Goal: Check status: Check status

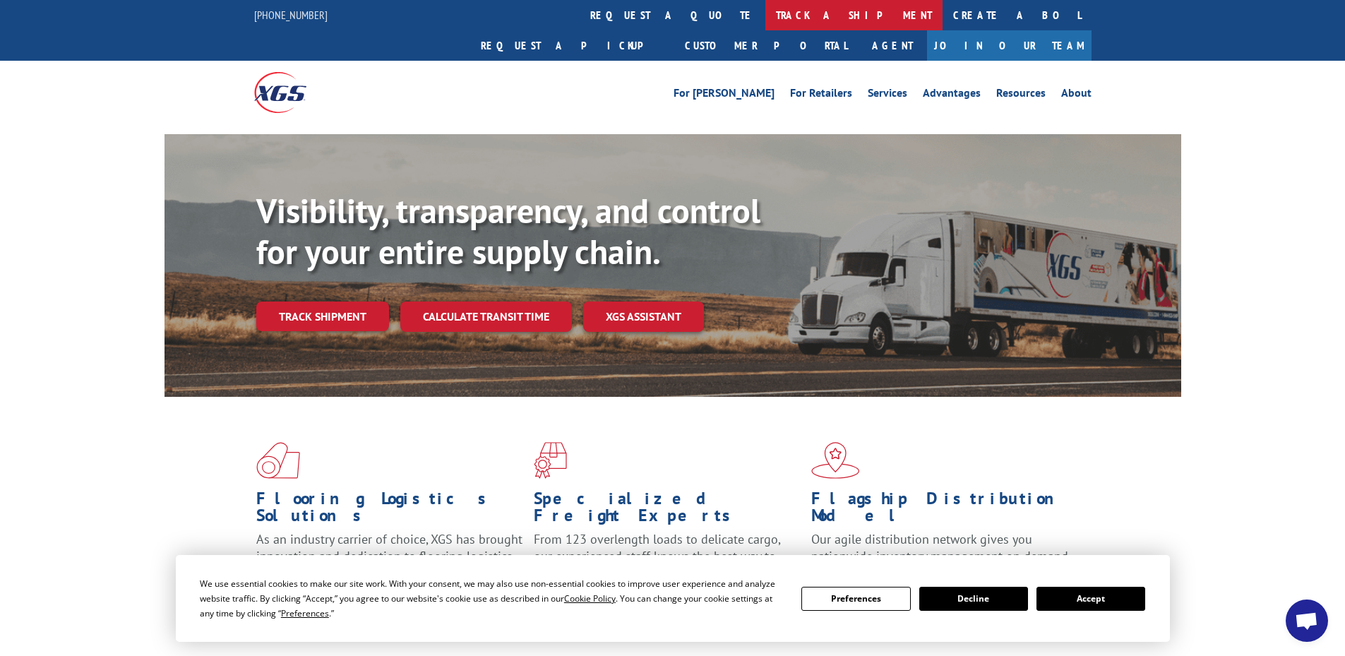
click at [765, 14] on link "track a shipment" at bounding box center [853, 15] width 177 height 30
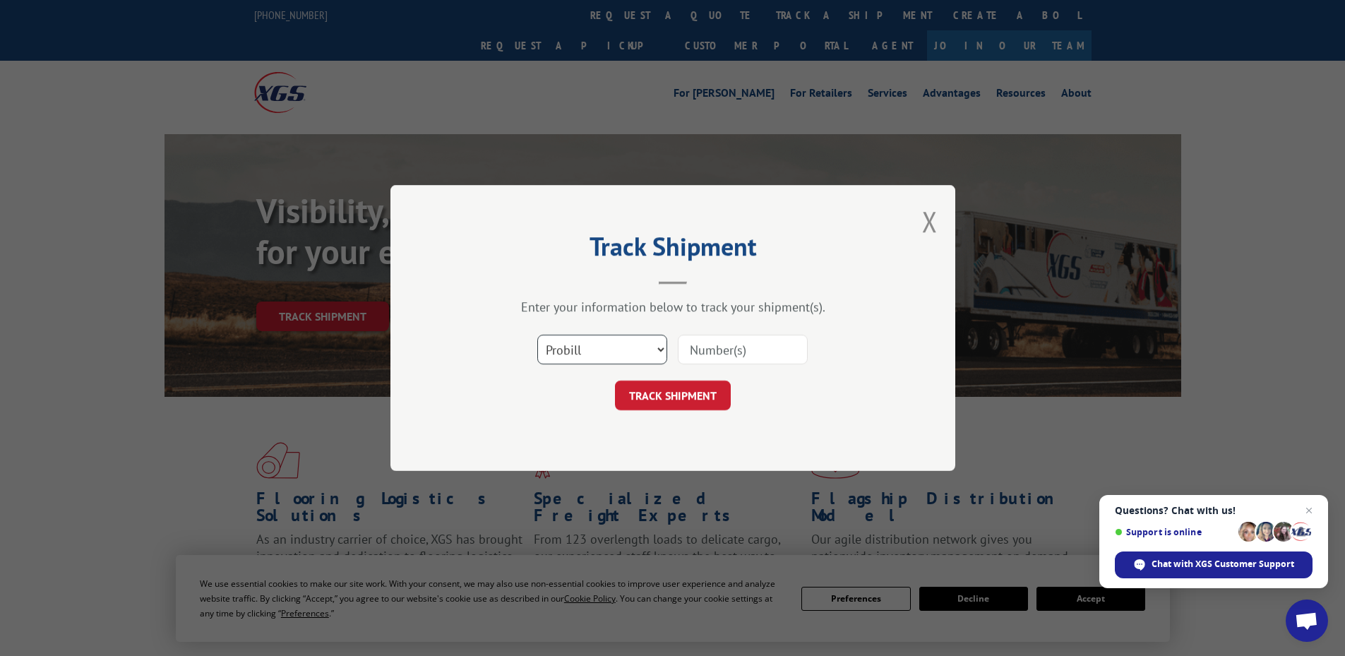
click at [568, 344] on select "Select category... Probill BOL PO" at bounding box center [602, 350] width 130 height 30
select select "bol"
click at [537, 335] on select "Select category... Probill BOL PO" at bounding box center [602, 350] width 130 height 30
click at [718, 349] on input at bounding box center [743, 350] width 130 height 30
type input "5218189"
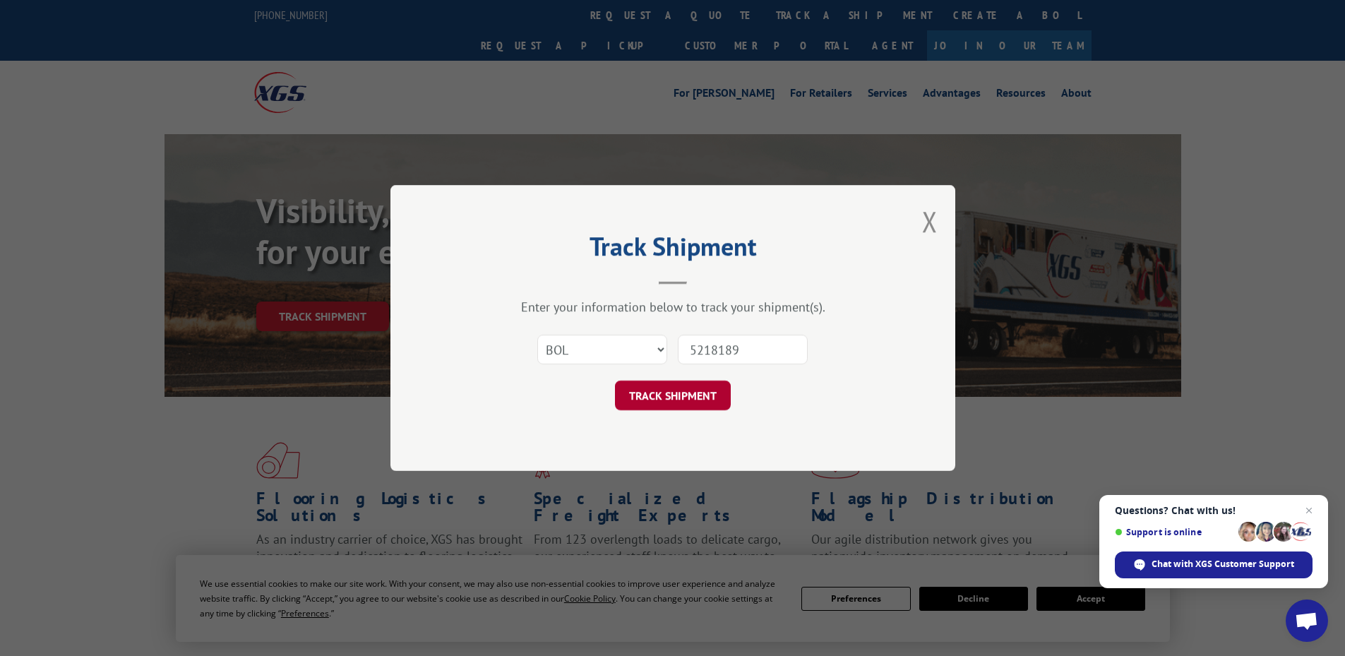
click at [685, 395] on button "TRACK SHIPMENT" at bounding box center [673, 395] width 116 height 30
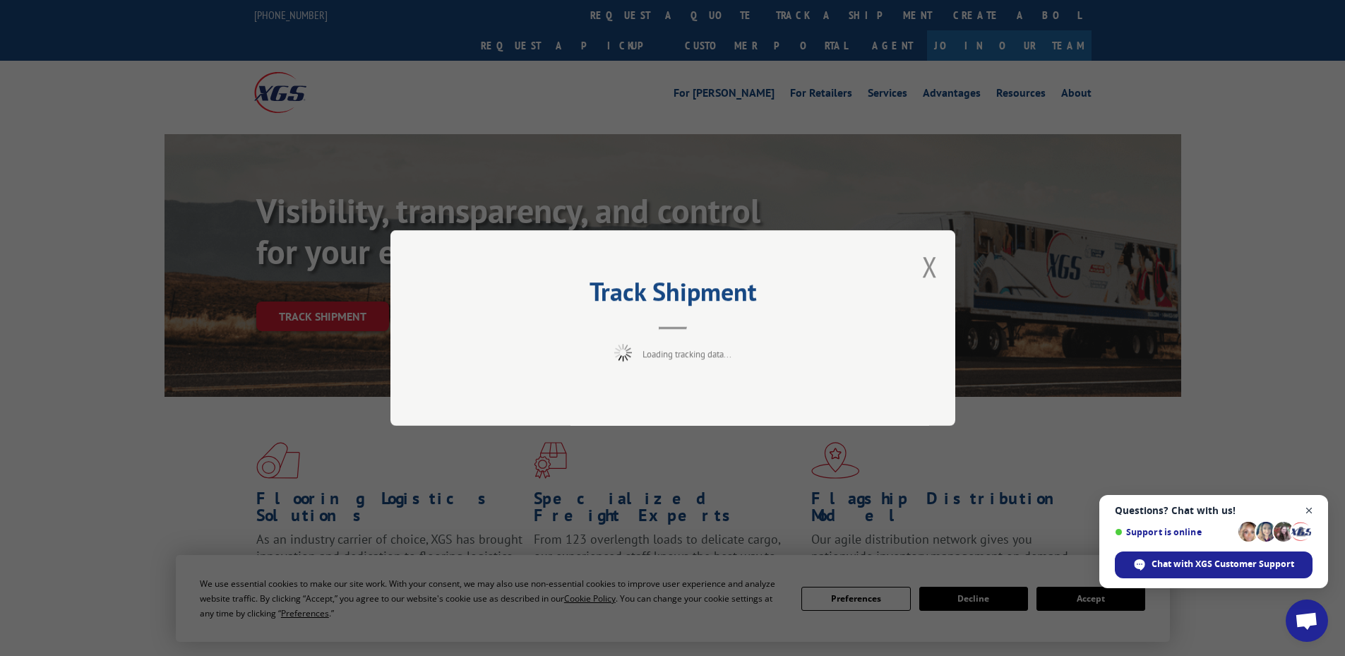
click at [1304, 507] on span "Close chat" at bounding box center [1309, 511] width 18 height 18
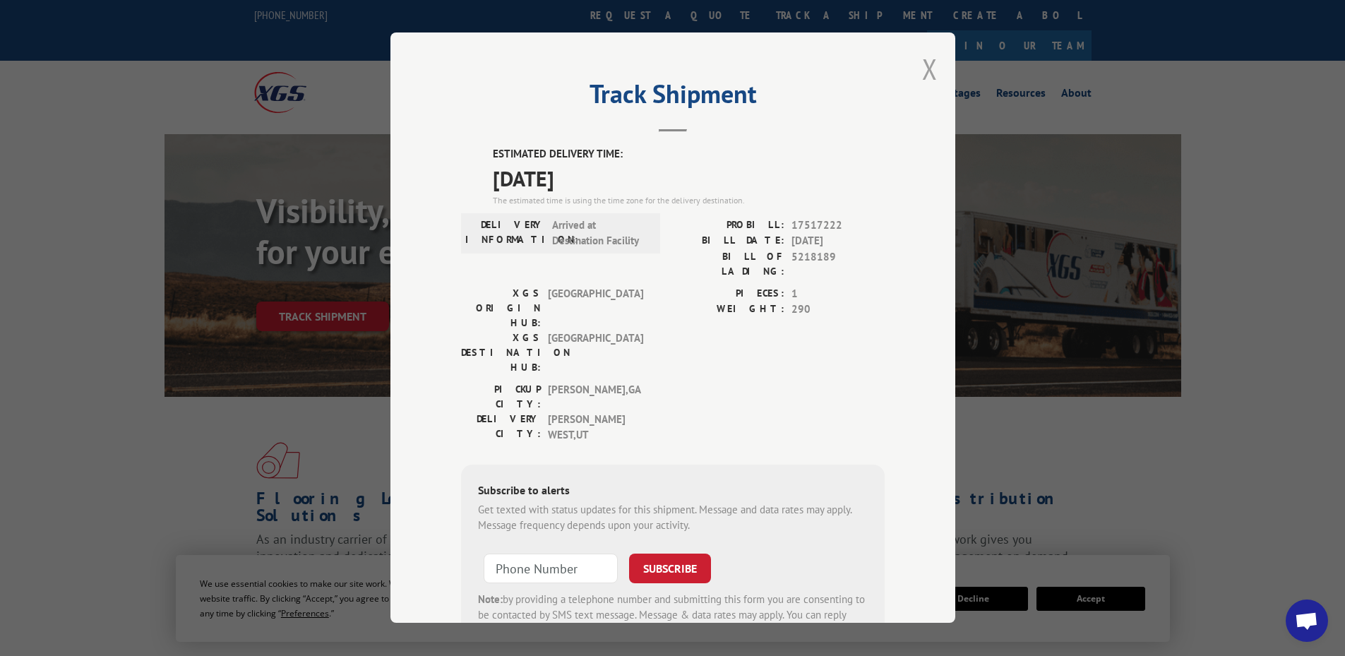
click at [922, 71] on button "Close modal" at bounding box center [930, 68] width 16 height 37
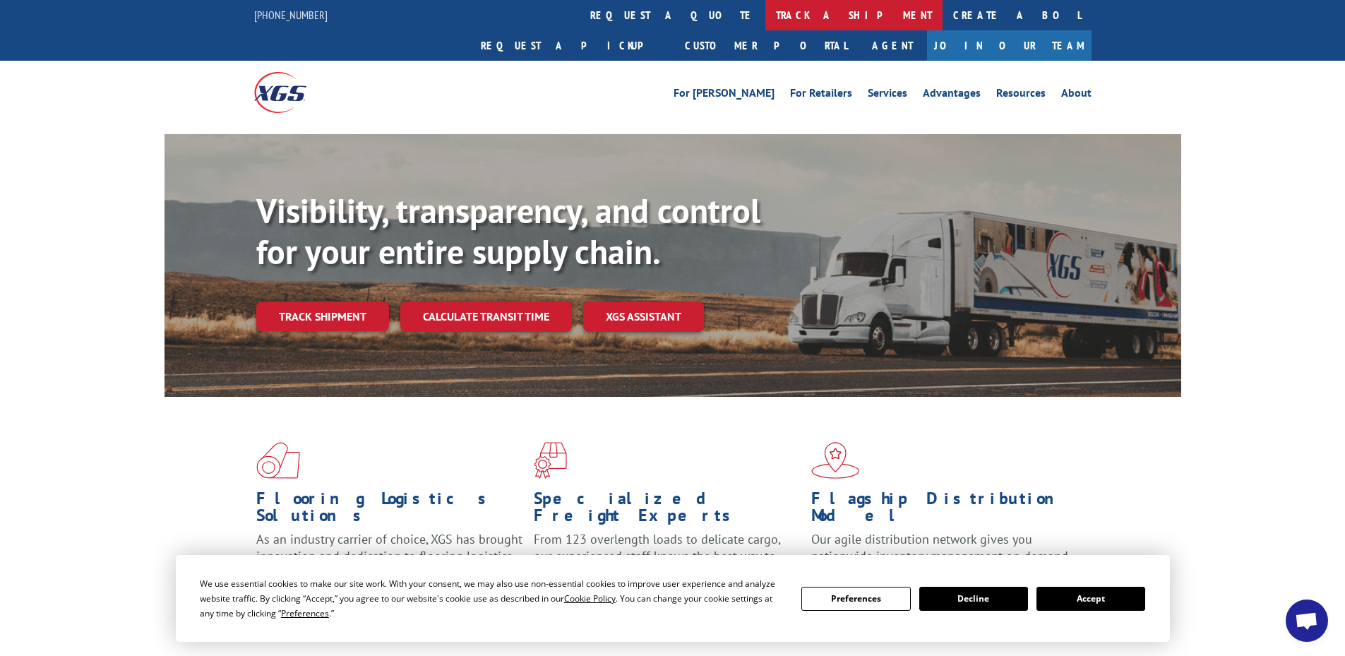
click at [765, 16] on link "track a shipment" at bounding box center [853, 15] width 177 height 30
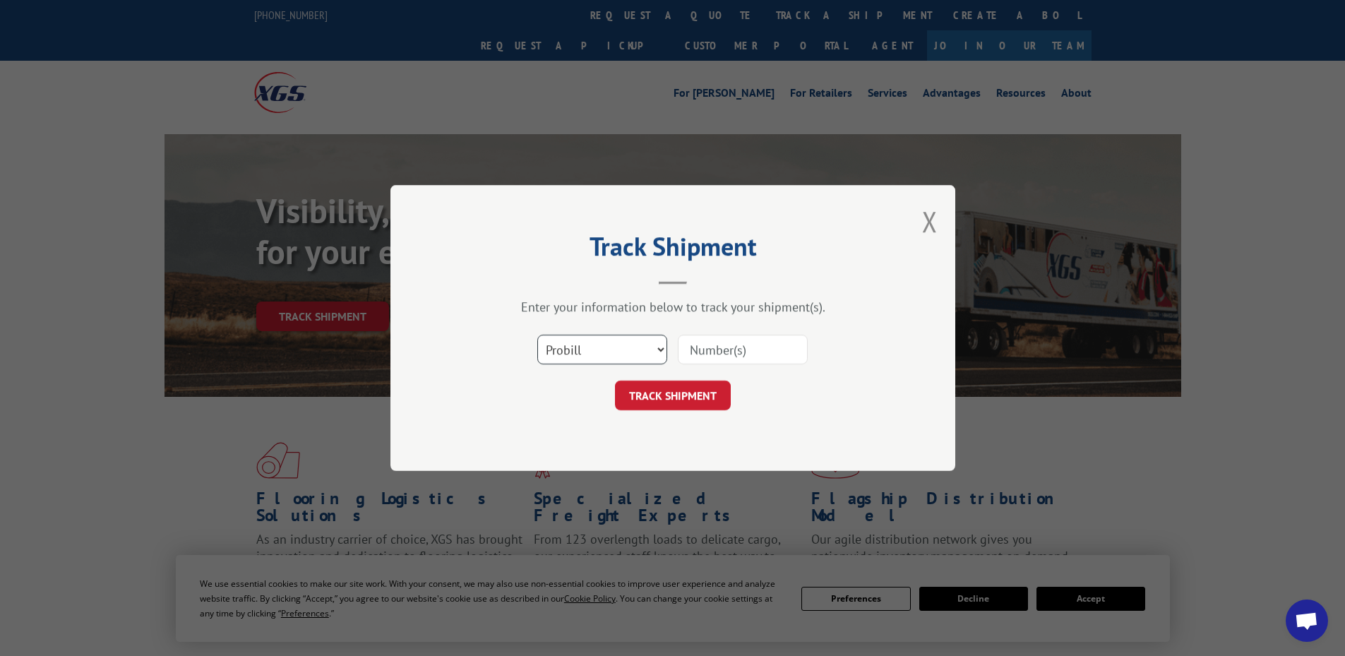
drag, startPoint x: 558, startPoint y: 346, endPoint x: 560, endPoint y: 363, distance: 17.8
click at [558, 347] on select "Select category... Probill BOL PO" at bounding box center [602, 350] width 130 height 30
select select "bol"
click at [537, 335] on select "Select category... Probill BOL PO" at bounding box center [602, 350] width 130 height 30
click at [745, 349] on input at bounding box center [743, 350] width 130 height 30
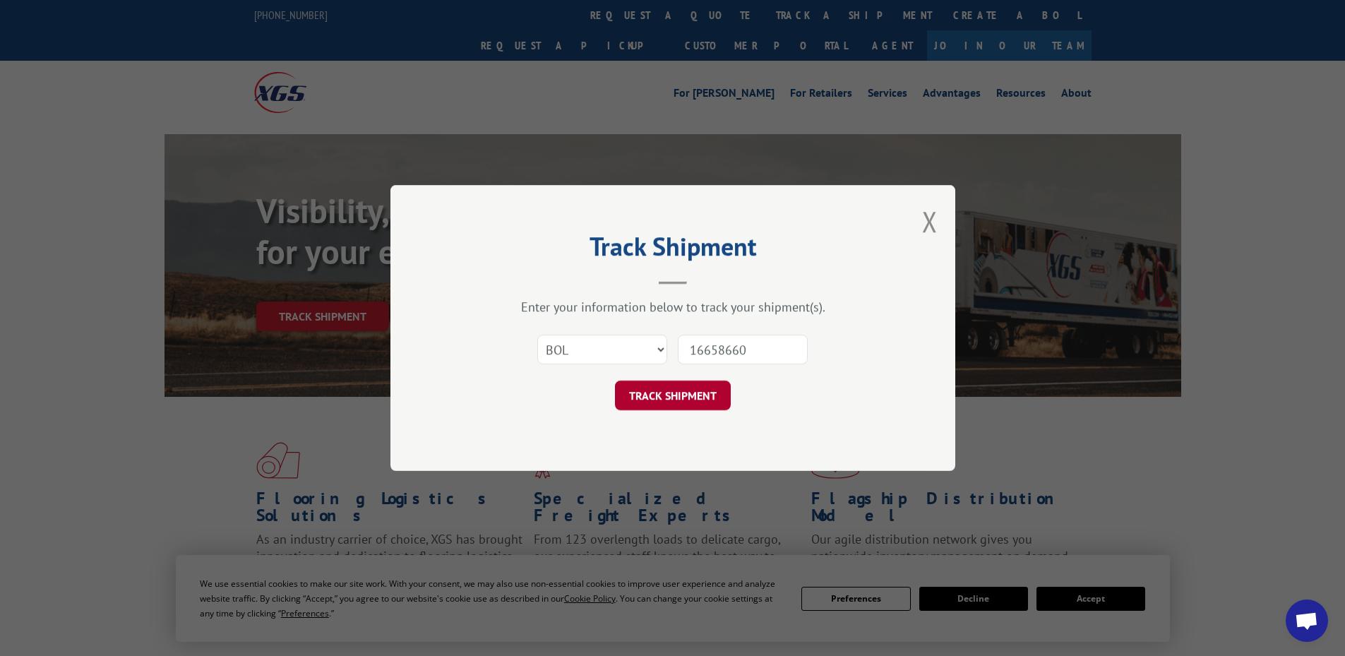
type input "16658660"
click at [673, 399] on button "TRACK SHIPMENT" at bounding box center [673, 395] width 116 height 30
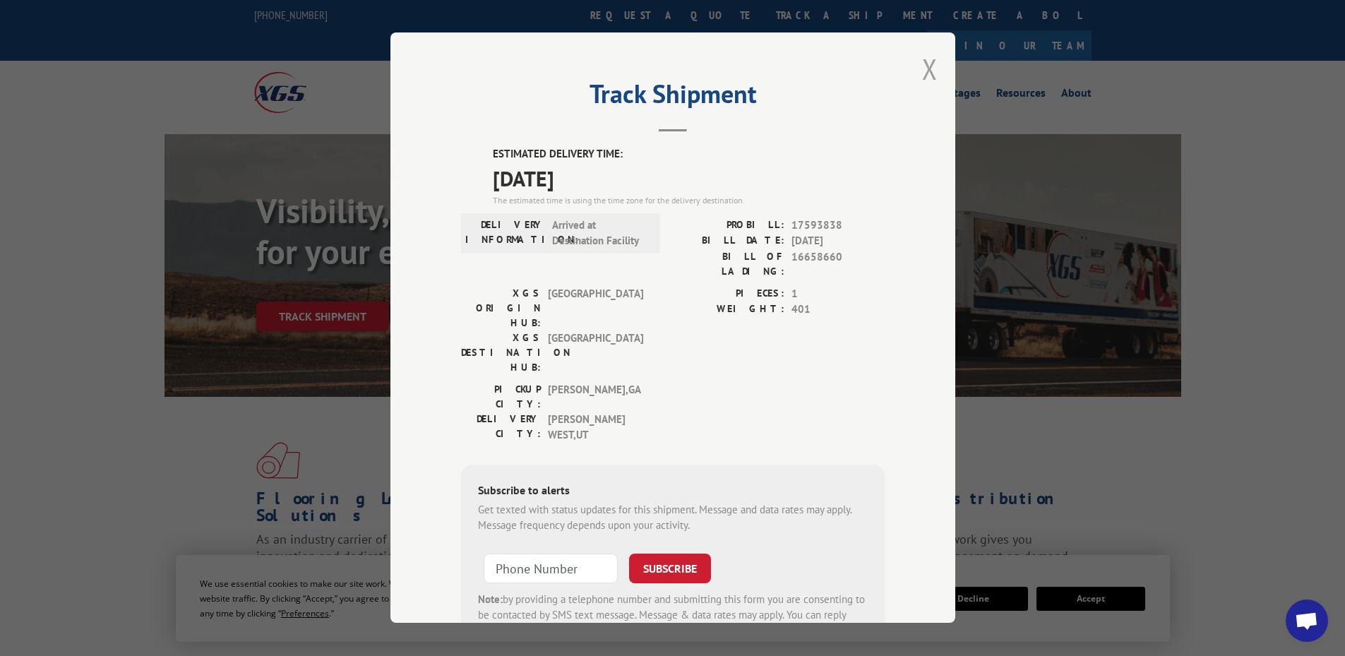
click at [925, 69] on button "Close modal" at bounding box center [930, 68] width 16 height 37
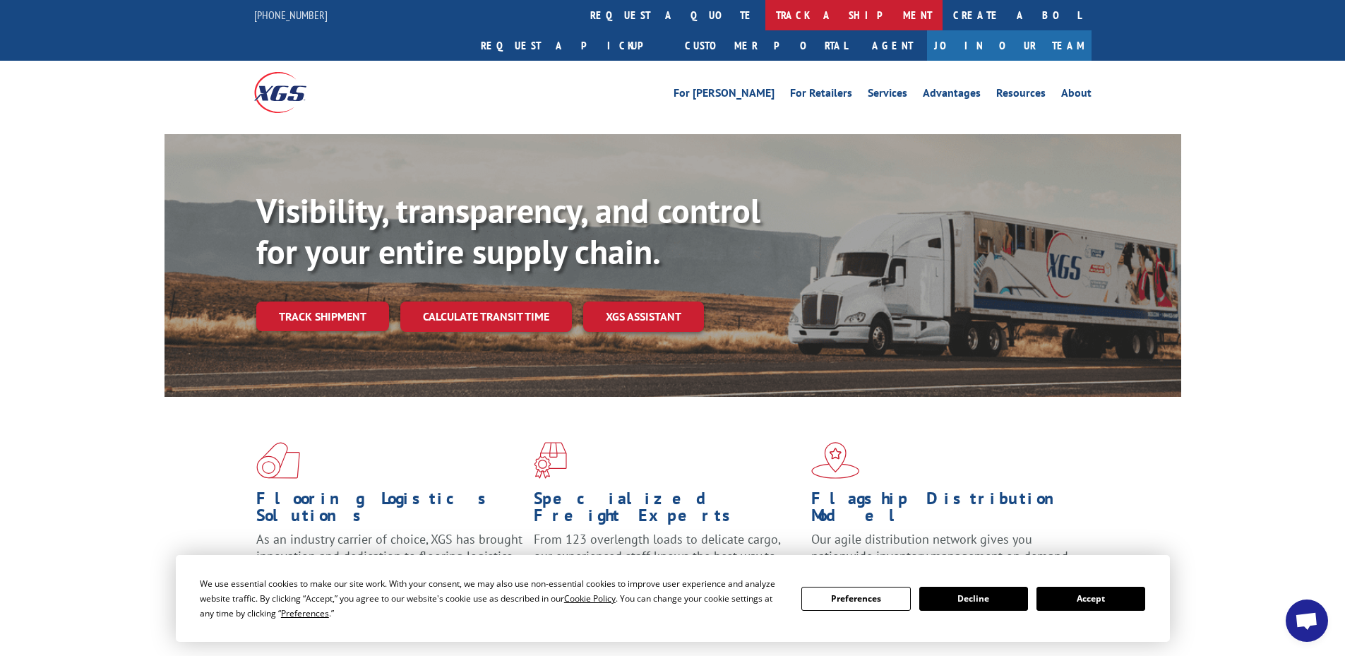
click at [765, 16] on link "track a shipment" at bounding box center [853, 15] width 177 height 30
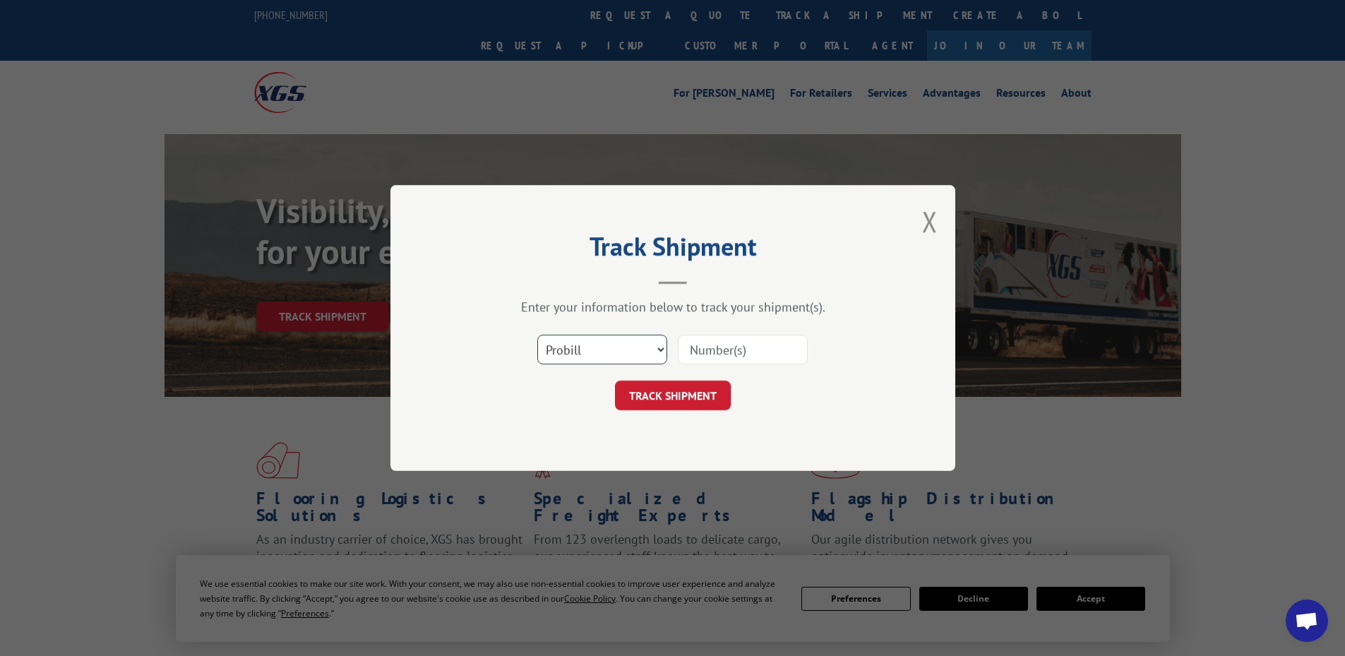
click at [570, 344] on select "Select category... Probill BOL PO" at bounding box center [602, 350] width 130 height 30
select select "bol"
click at [537, 335] on select "Select category... Probill BOL PO" at bounding box center [602, 350] width 130 height 30
click at [710, 352] on input at bounding box center [743, 350] width 130 height 30
type input "6021201"
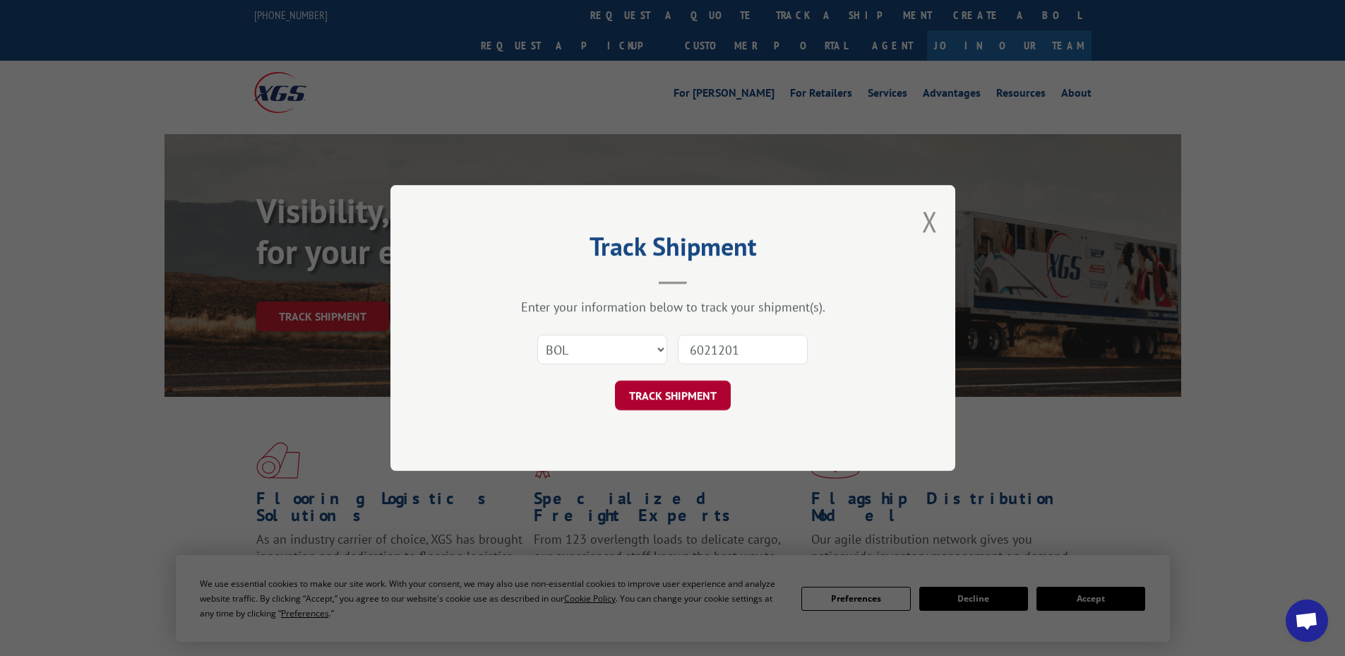
click at [695, 392] on button "TRACK SHIPMENT" at bounding box center [673, 395] width 116 height 30
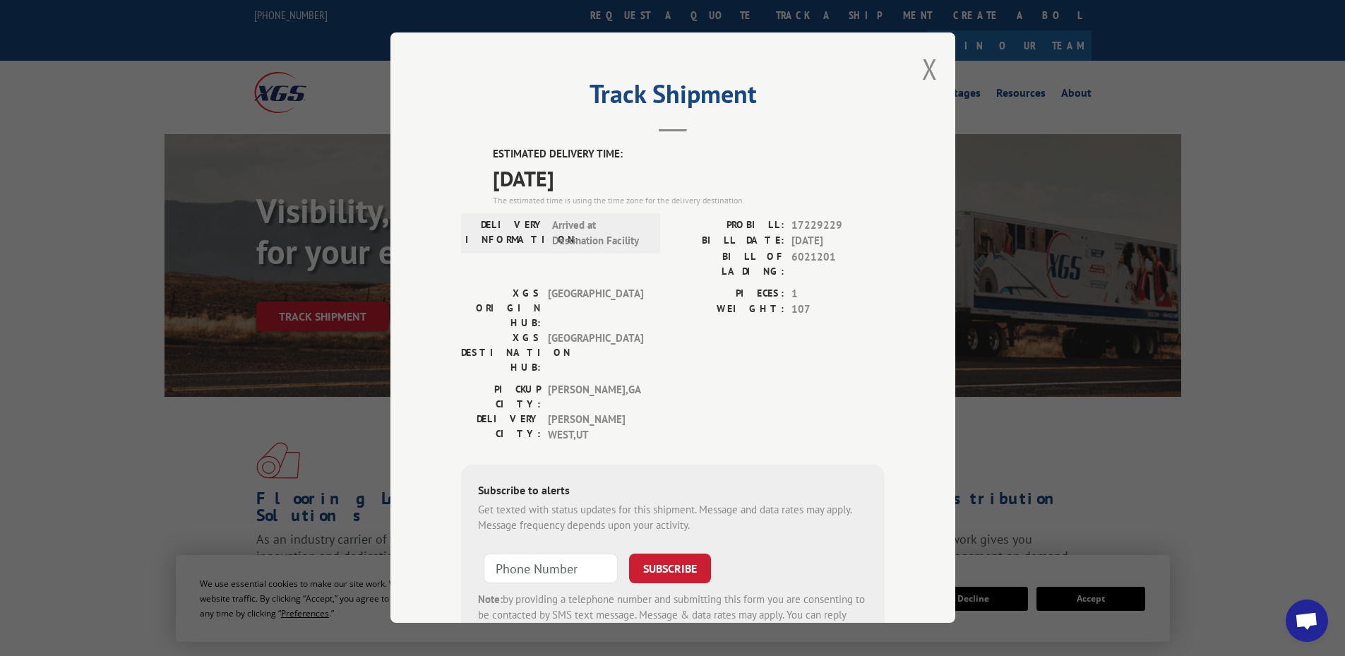
click at [932, 66] on div "Track Shipment ESTIMATED DELIVERY TIME: [DATE] The estimated time is using the …" at bounding box center [672, 327] width 565 height 590
click at [932, 72] on div "Track Shipment ESTIMATED DELIVERY TIME: [DATE] The estimated time is using the …" at bounding box center [672, 327] width 565 height 590
click at [930, 71] on button "Close modal" at bounding box center [930, 68] width 16 height 37
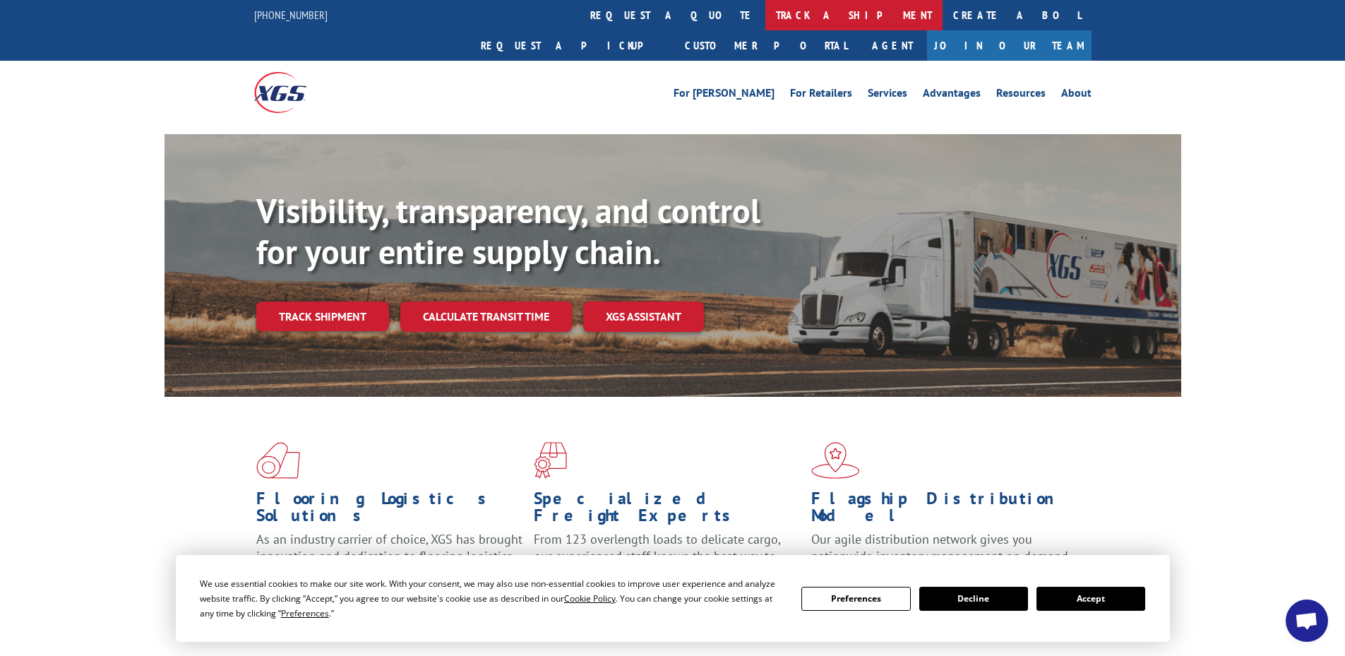
click at [765, 16] on link "track a shipment" at bounding box center [853, 15] width 177 height 30
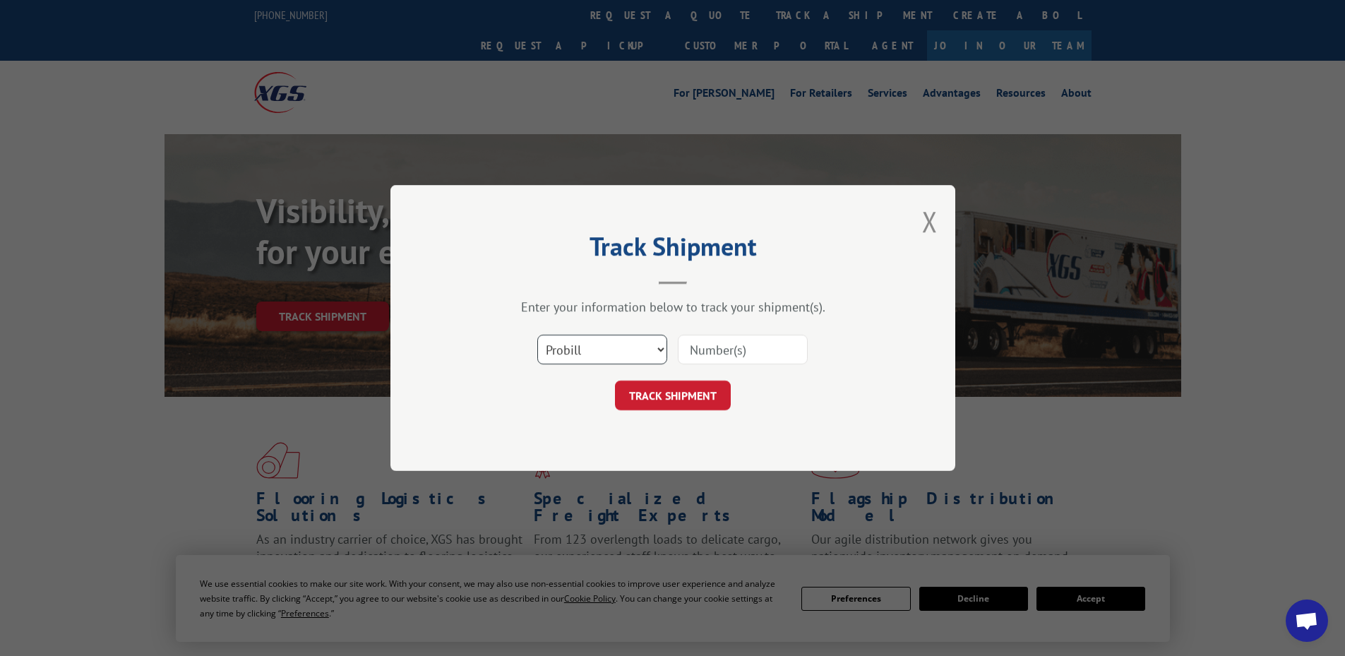
drag, startPoint x: 592, startPoint y: 343, endPoint x: 592, endPoint y: 362, distance: 19.1
click at [592, 350] on select "Select category... Probill BOL PO" at bounding box center [602, 350] width 130 height 30
select select "bol"
click at [537, 335] on select "Select category... Probill BOL PO" at bounding box center [602, 350] width 130 height 30
click at [723, 359] on input at bounding box center [743, 350] width 130 height 30
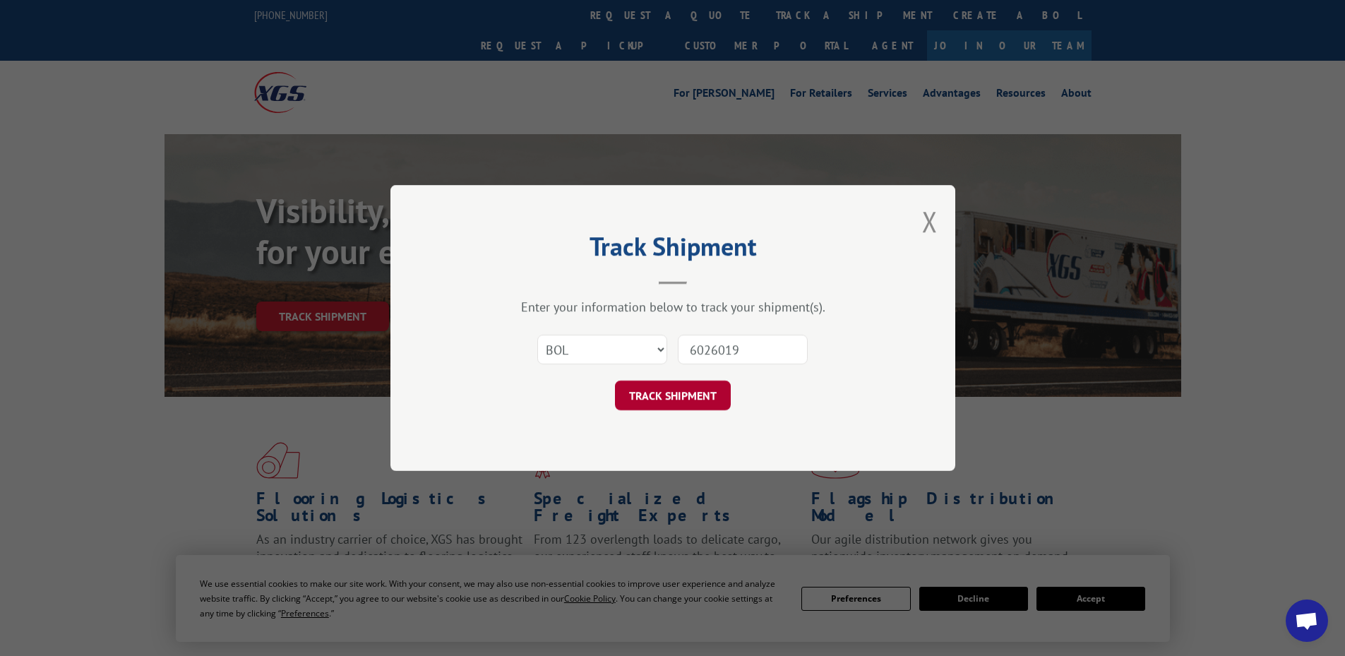
type input "6026019"
click at [705, 392] on button "TRACK SHIPMENT" at bounding box center [673, 395] width 116 height 30
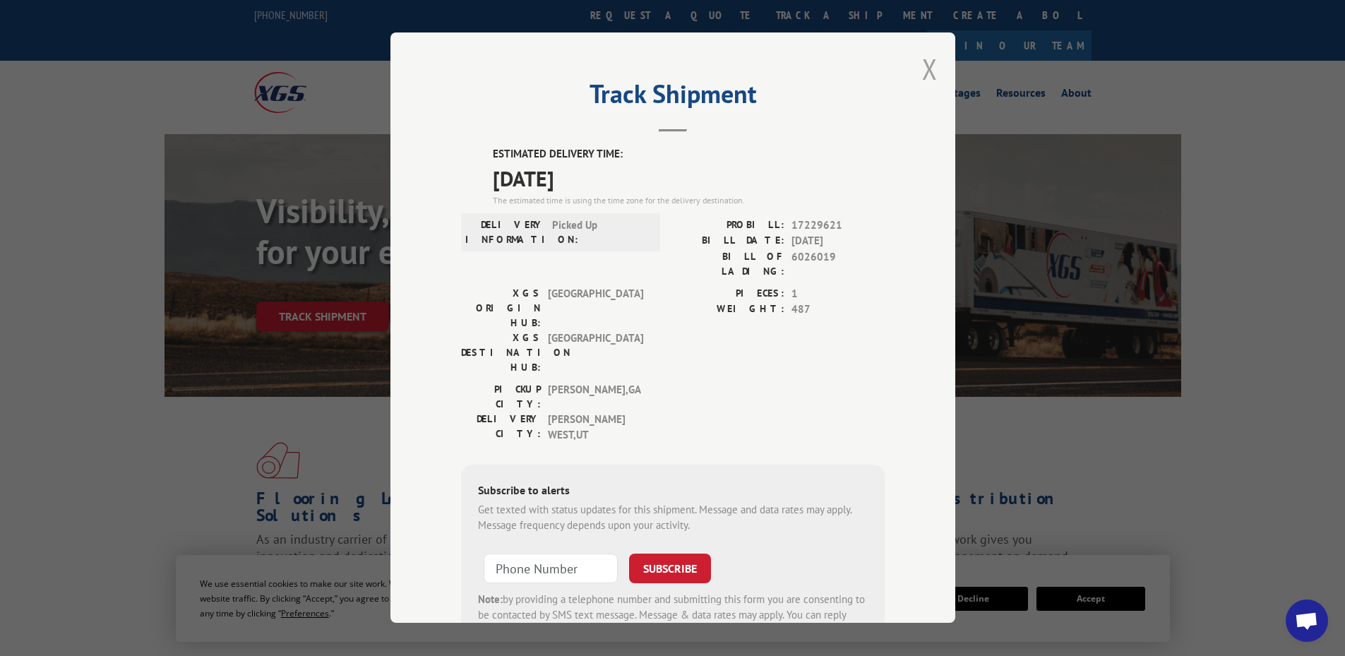
drag, startPoint x: 927, startPoint y: 64, endPoint x: 906, endPoint y: 64, distance: 20.5
click at [926, 64] on button "Close modal" at bounding box center [930, 68] width 16 height 37
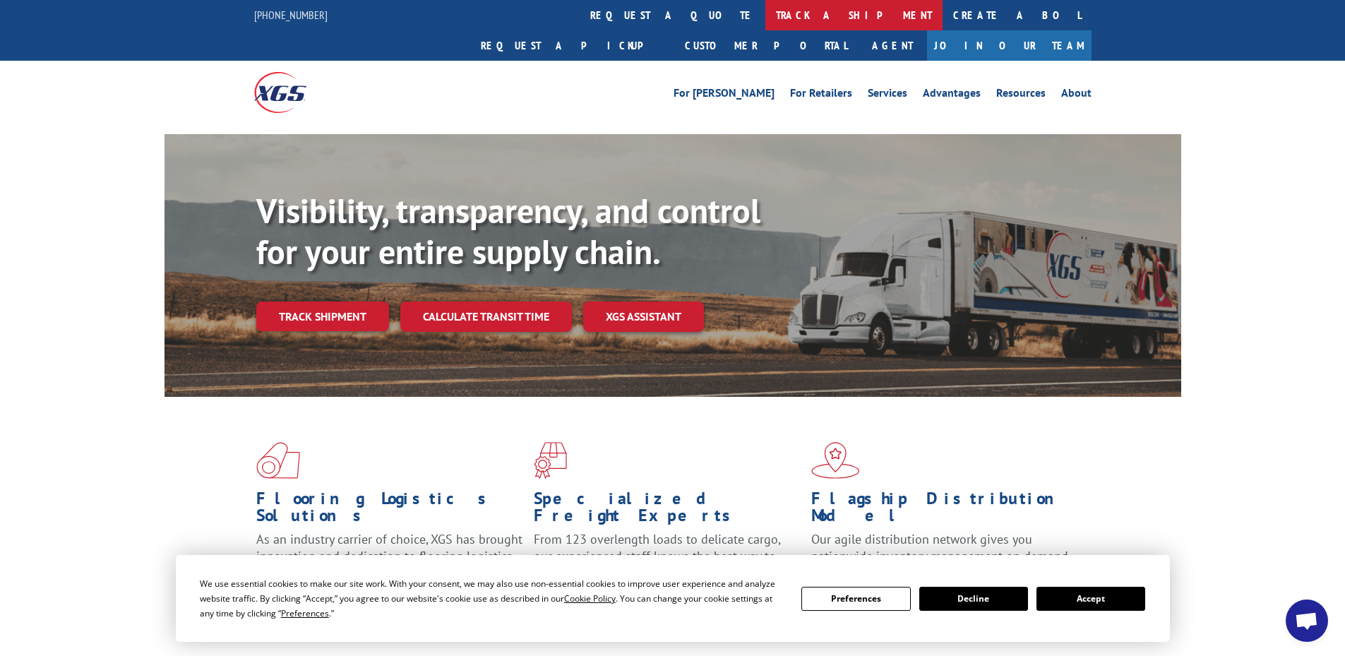
click at [765, 15] on link "track a shipment" at bounding box center [853, 15] width 177 height 30
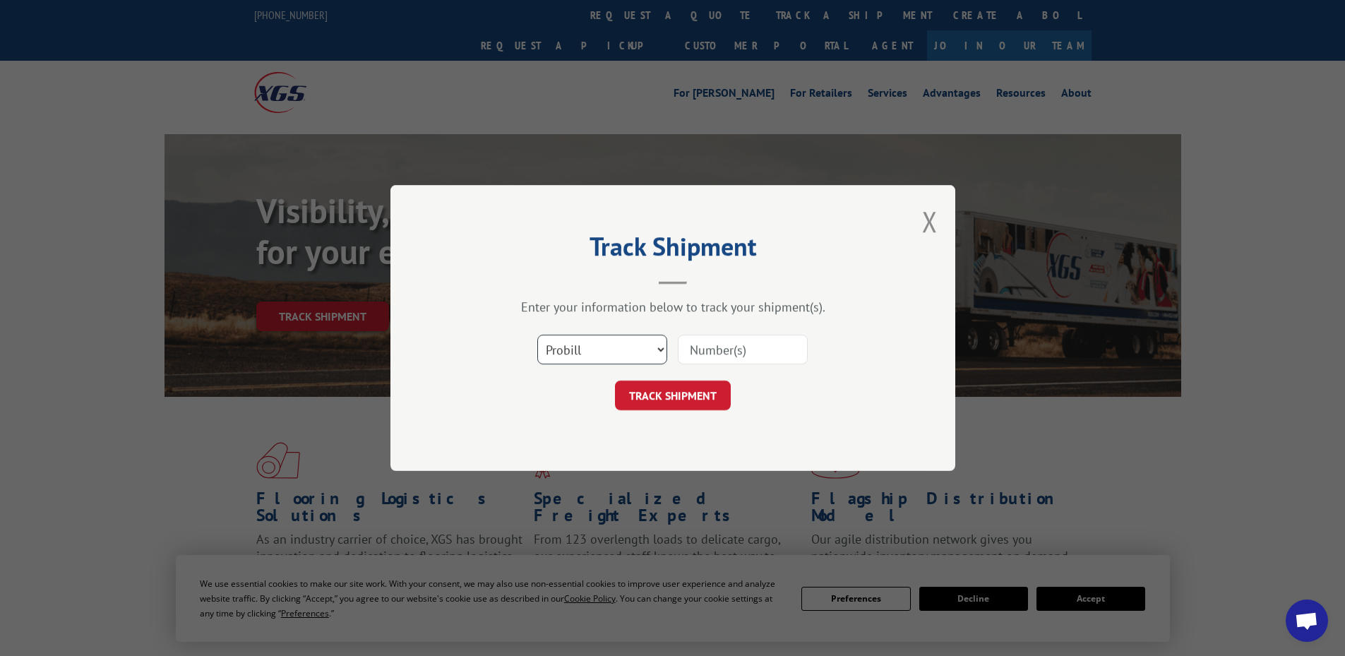
click at [587, 349] on select "Select category... Probill BOL PO" at bounding box center [602, 350] width 130 height 30
select select "po"
click at [537, 335] on select "Select category... Probill BOL PO" at bounding box center [602, 350] width 130 height 30
click at [725, 350] on input at bounding box center [743, 350] width 130 height 30
type input "01513541"
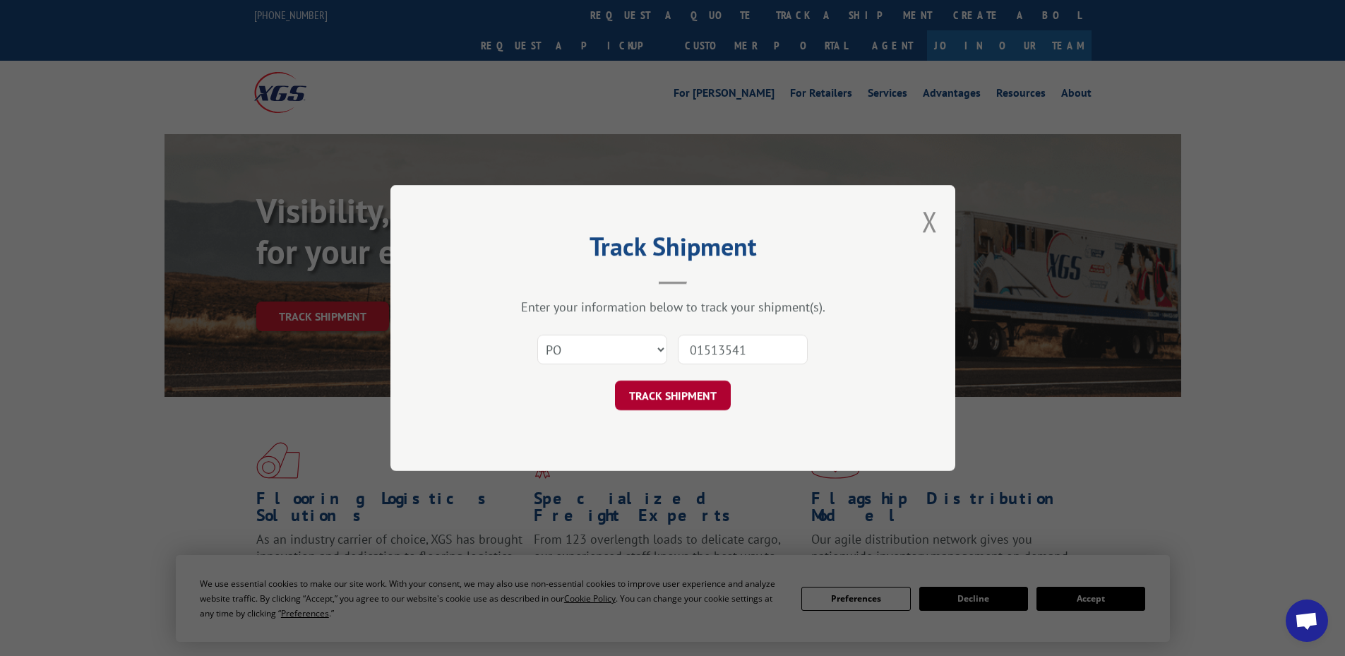
click at [692, 394] on button "TRACK SHIPMENT" at bounding box center [673, 395] width 116 height 30
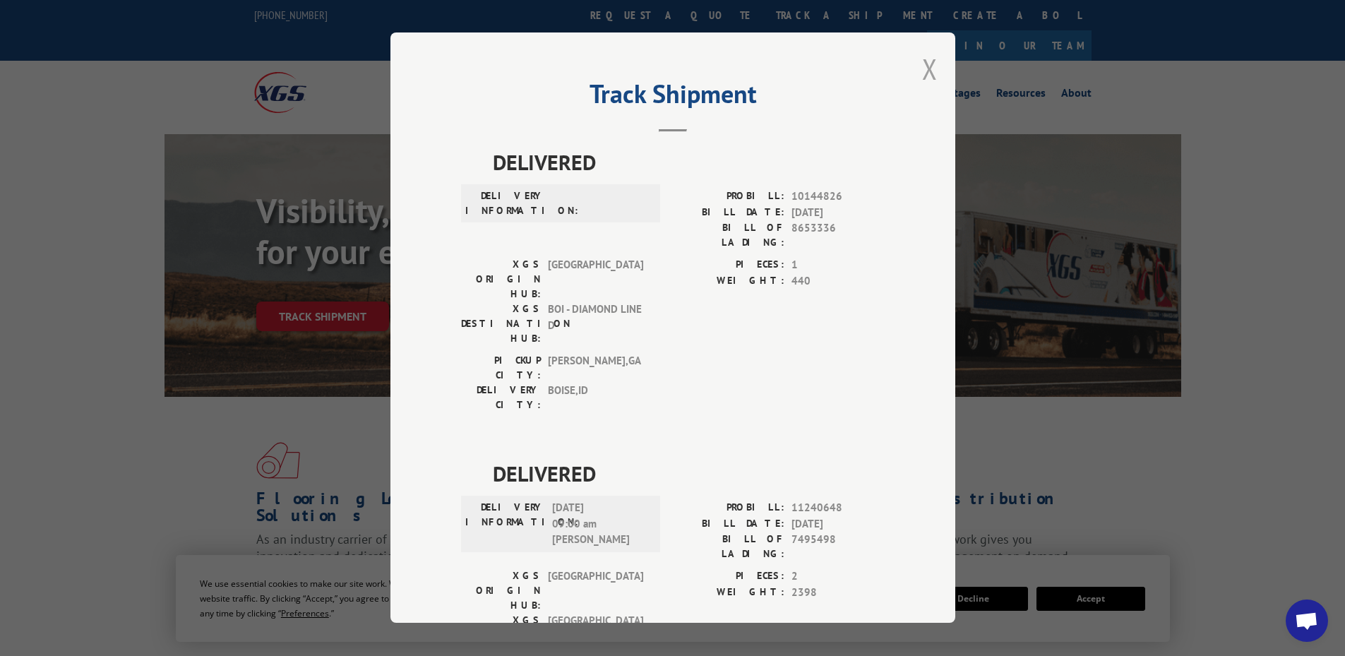
click at [922, 71] on button "Close modal" at bounding box center [930, 68] width 16 height 37
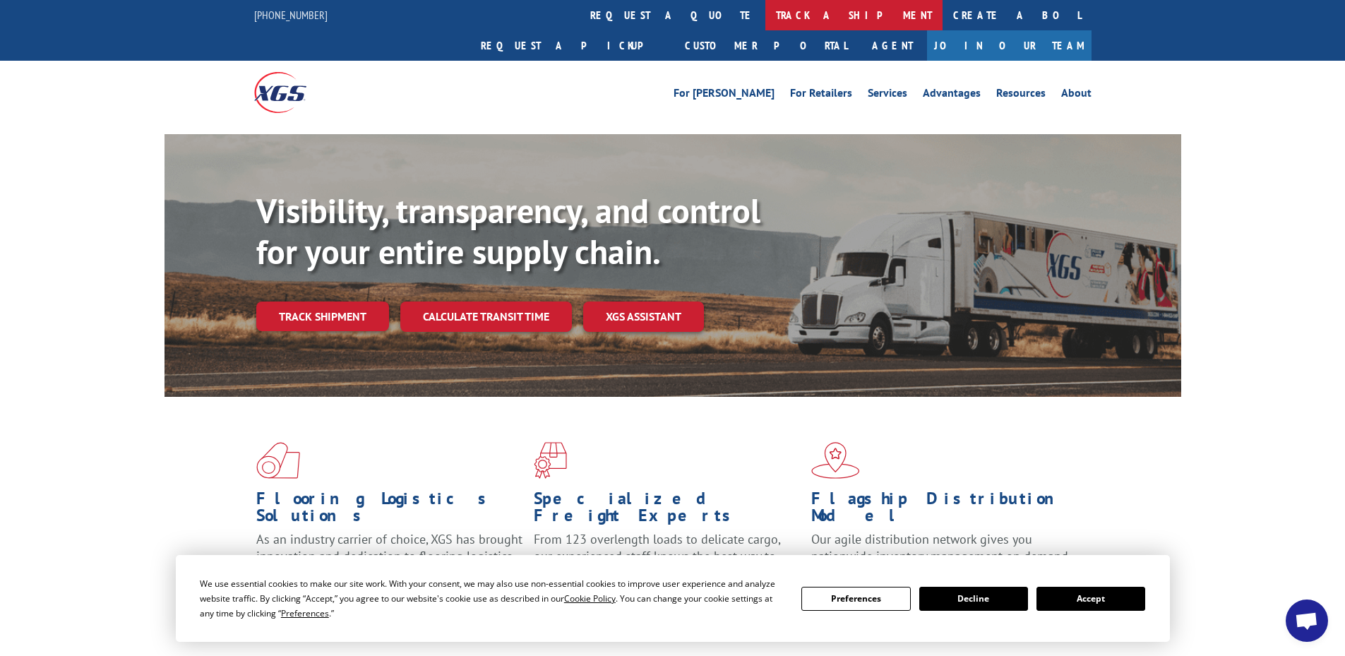
click at [765, 16] on link "track a shipment" at bounding box center [853, 15] width 177 height 30
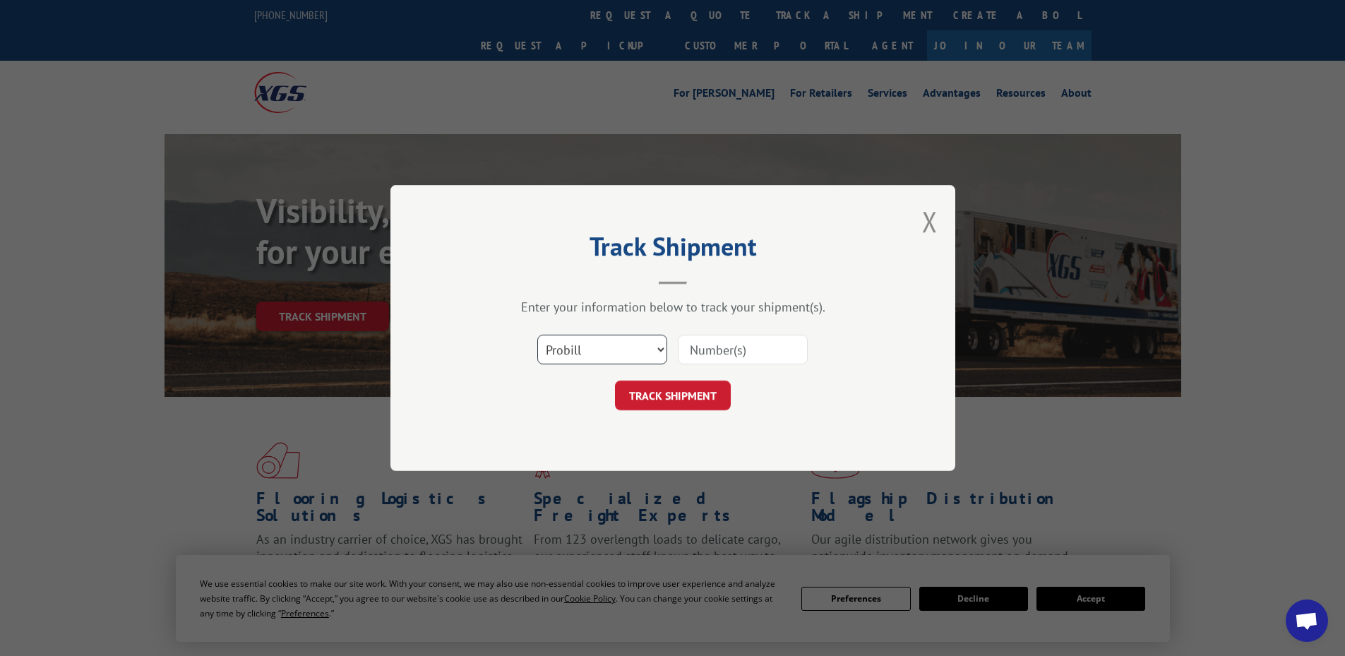
click at [596, 349] on select "Select category... Probill BOL PO" at bounding box center [602, 350] width 130 height 30
click at [537, 335] on select "Select category... Probill BOL PO" at bounding box center [602, 350] width 130 height 30
drag, startPoint x: 594, startPoint y: 353, endPoint x: 594, endPoint y: 363, distance: 10.6
click at [594, 353] on select "Select category... Probill BOL PO" at bounding box center [602, 350] width 130 height 30
select select "po"
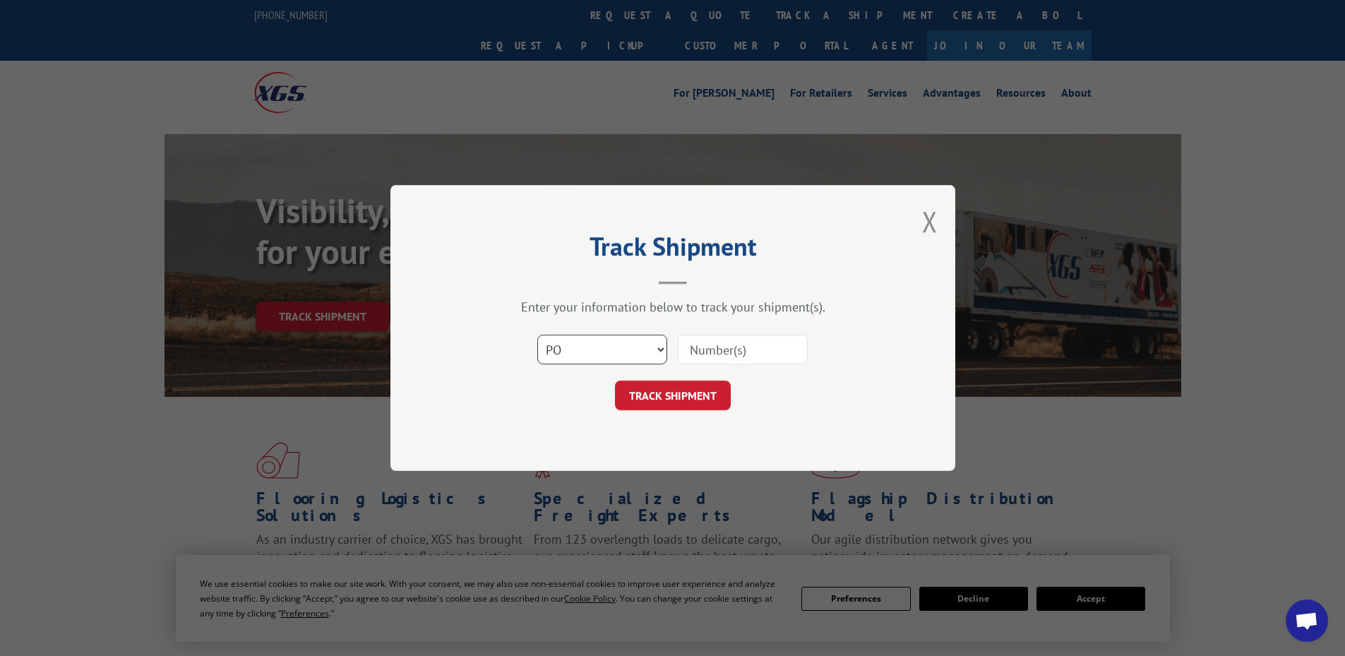
click at [537, 335] on select "Select category... Probill BOL PO" at bounding box center [602, 350] width 130 height 30
click at [721, 354] on input at bounding box center [743, 350] width 130 height 30
type input "01513571"
click at [677, 396] on button "TRACK SHIPMENT" at bounding box center [673, 395] width 116 height 30
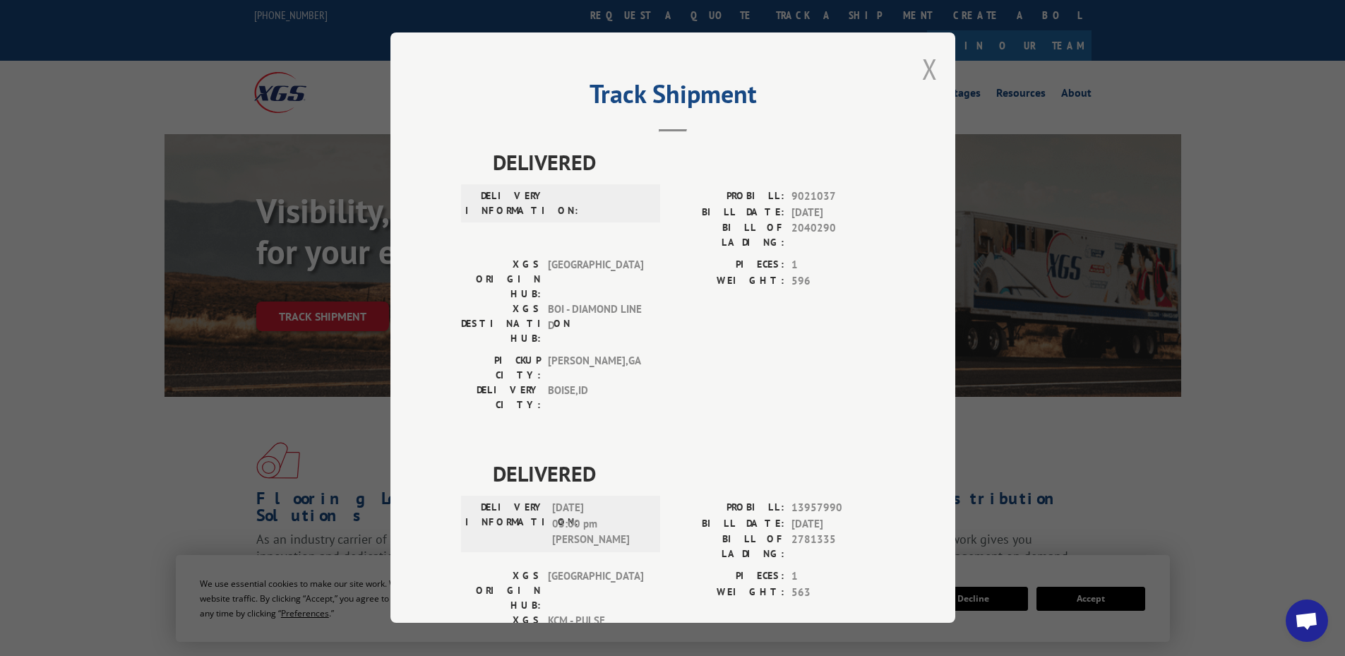
click at [925, 62] on button "Close modal" at bounding box center [930, 68] width 16 height 37
